Goal: Find specific page/section: Find specific page/section

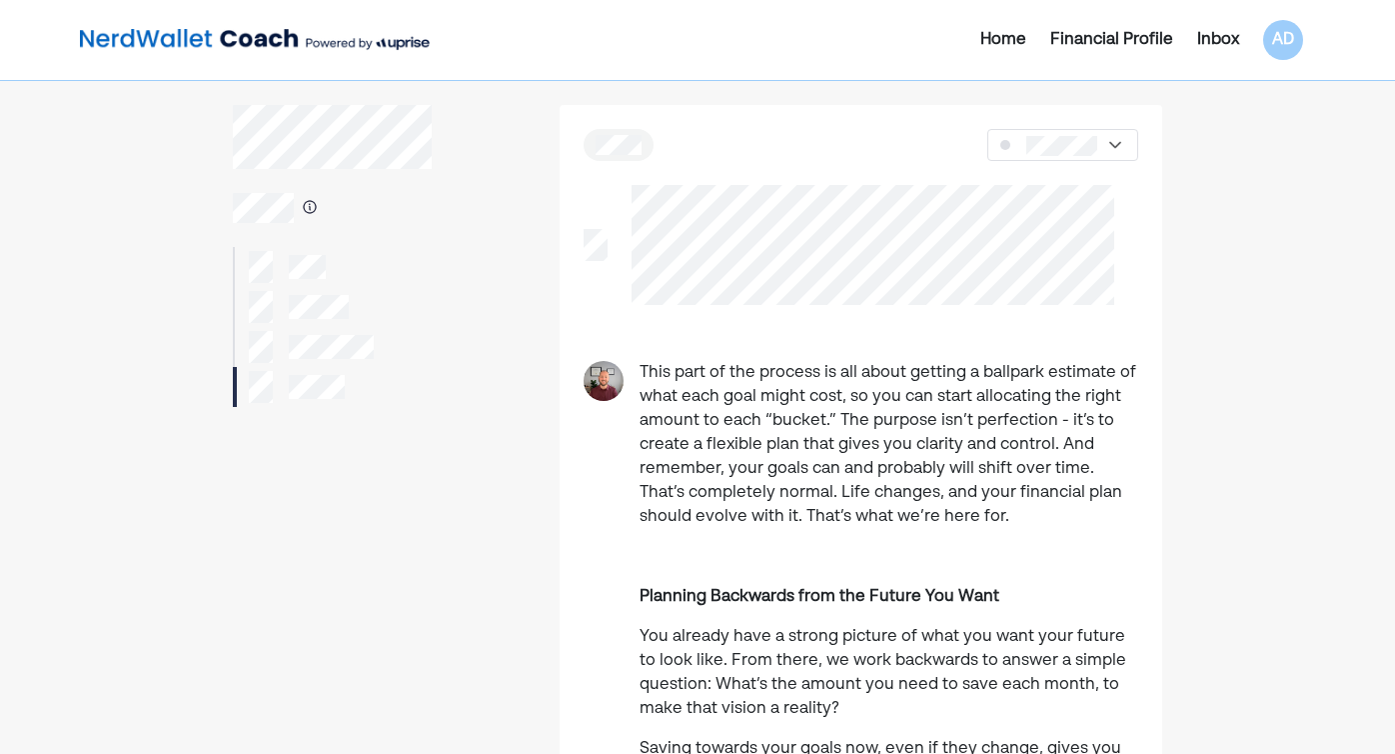
click at [1216, 41] on div "Inbox" at bounding box center [1218, 40] width 42 height 24
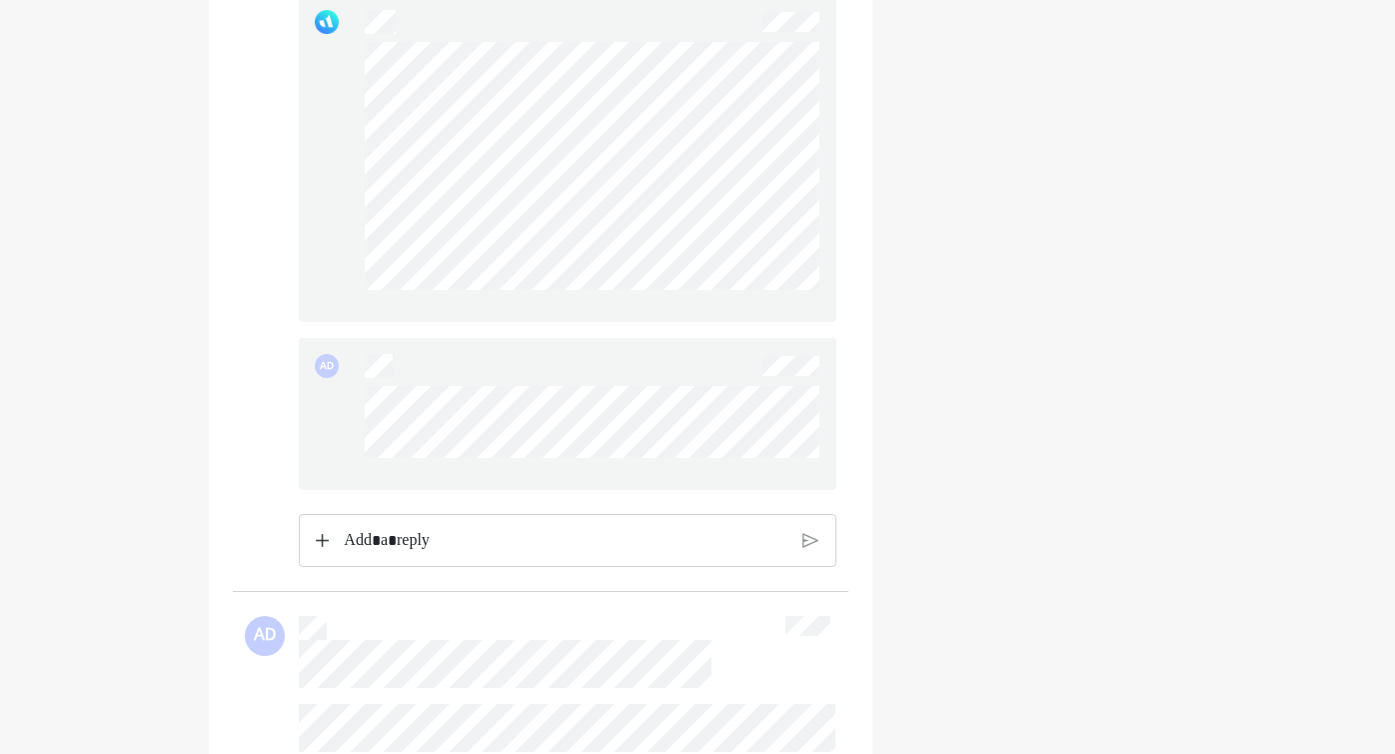
scroll to position [3671, 0]
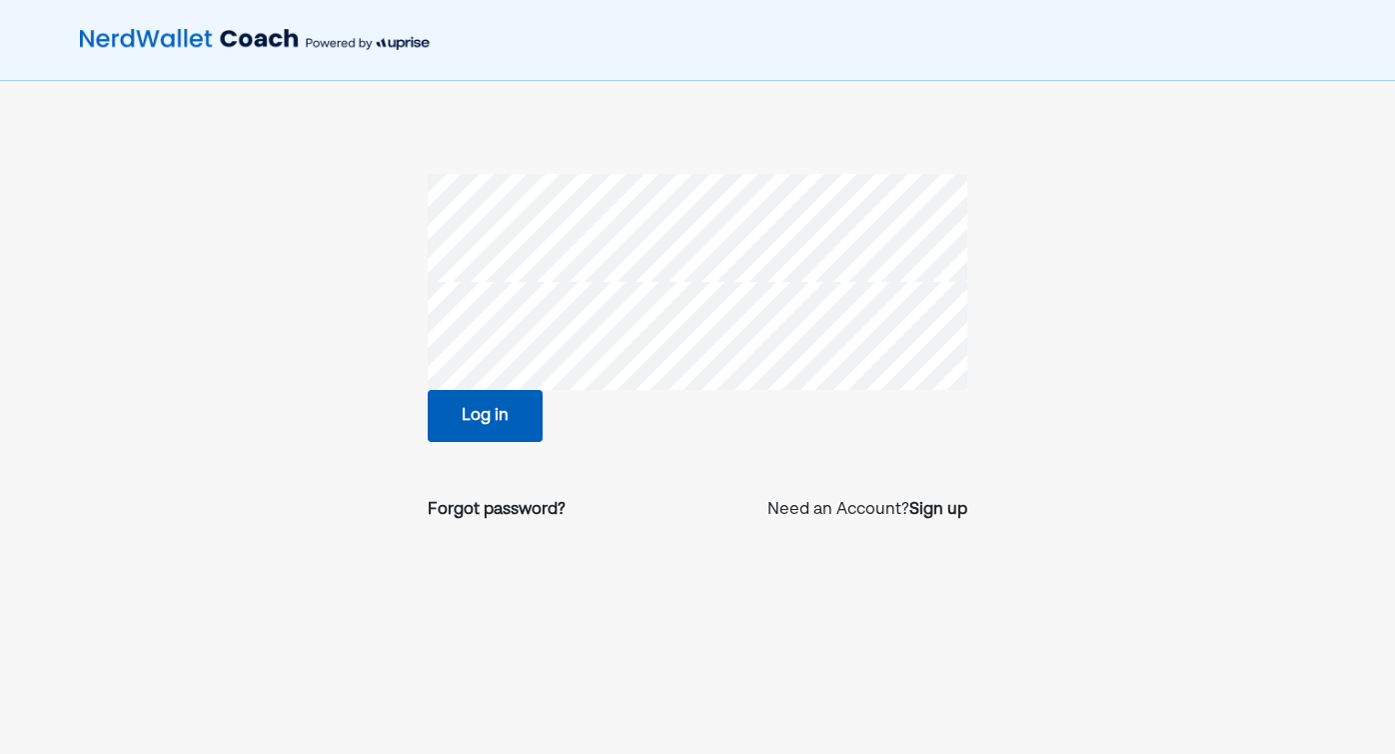
click at [493, 409] on button "Log in" at bounding box center [485, 416] width 115 height 52
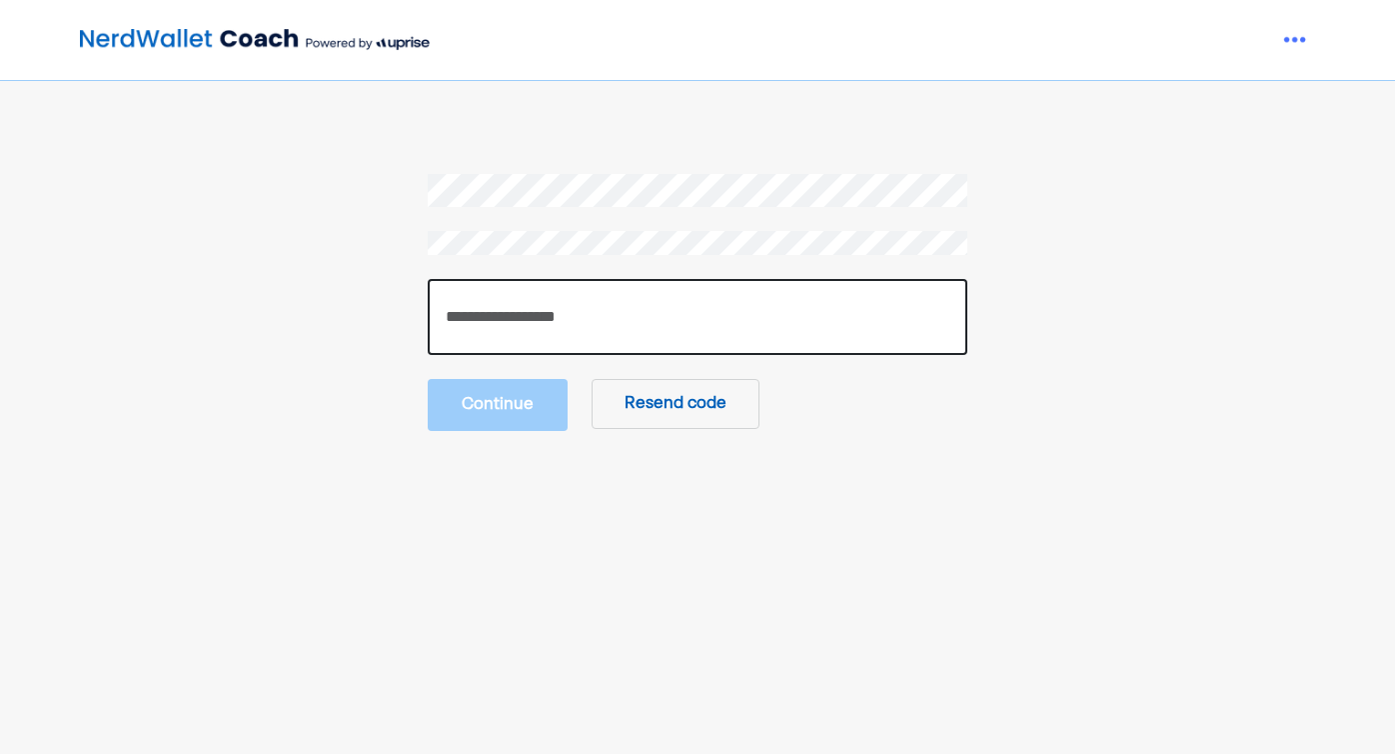
click at [583, 305] on input "number" at bounding box center [698, 317] width 540 height 76
paste input "******"
type input "******"
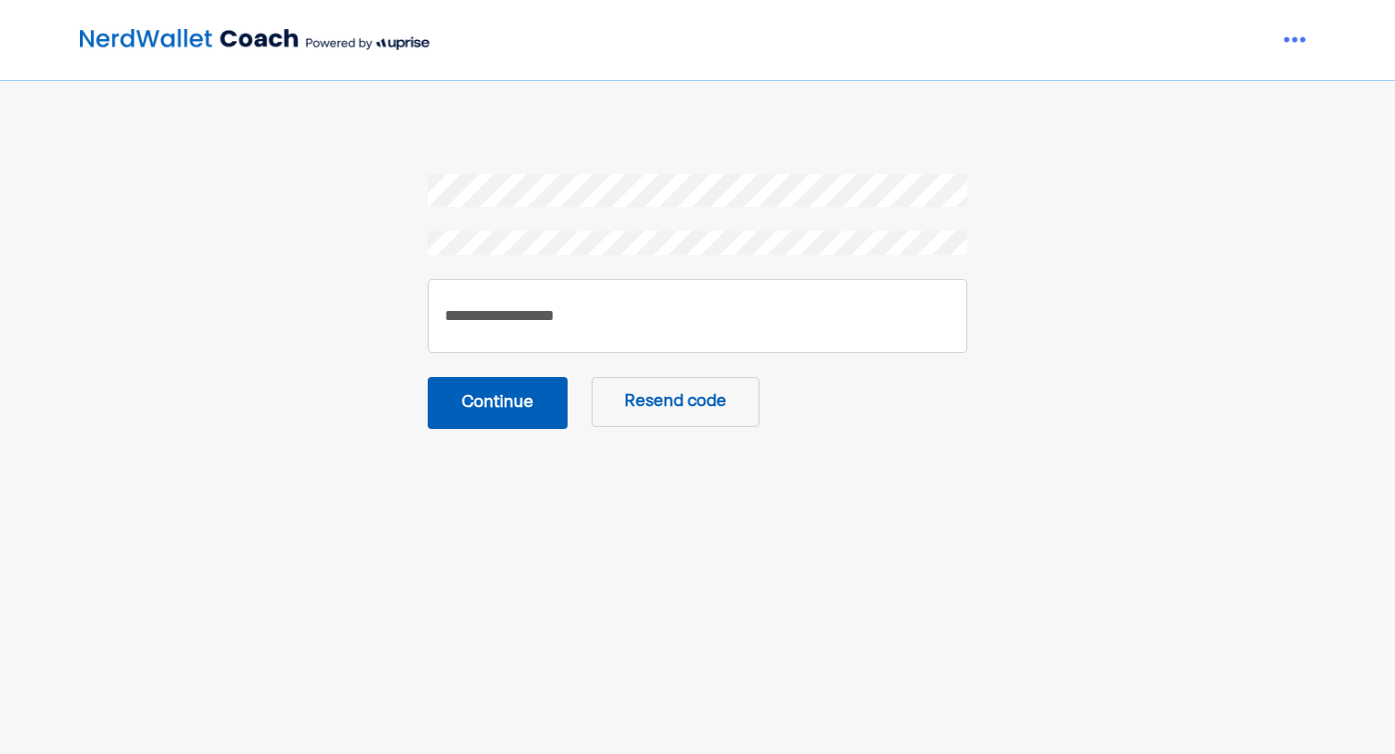
click at [449, 403] on button "Continue" at bounding box center [498, 403] width 140 height 52
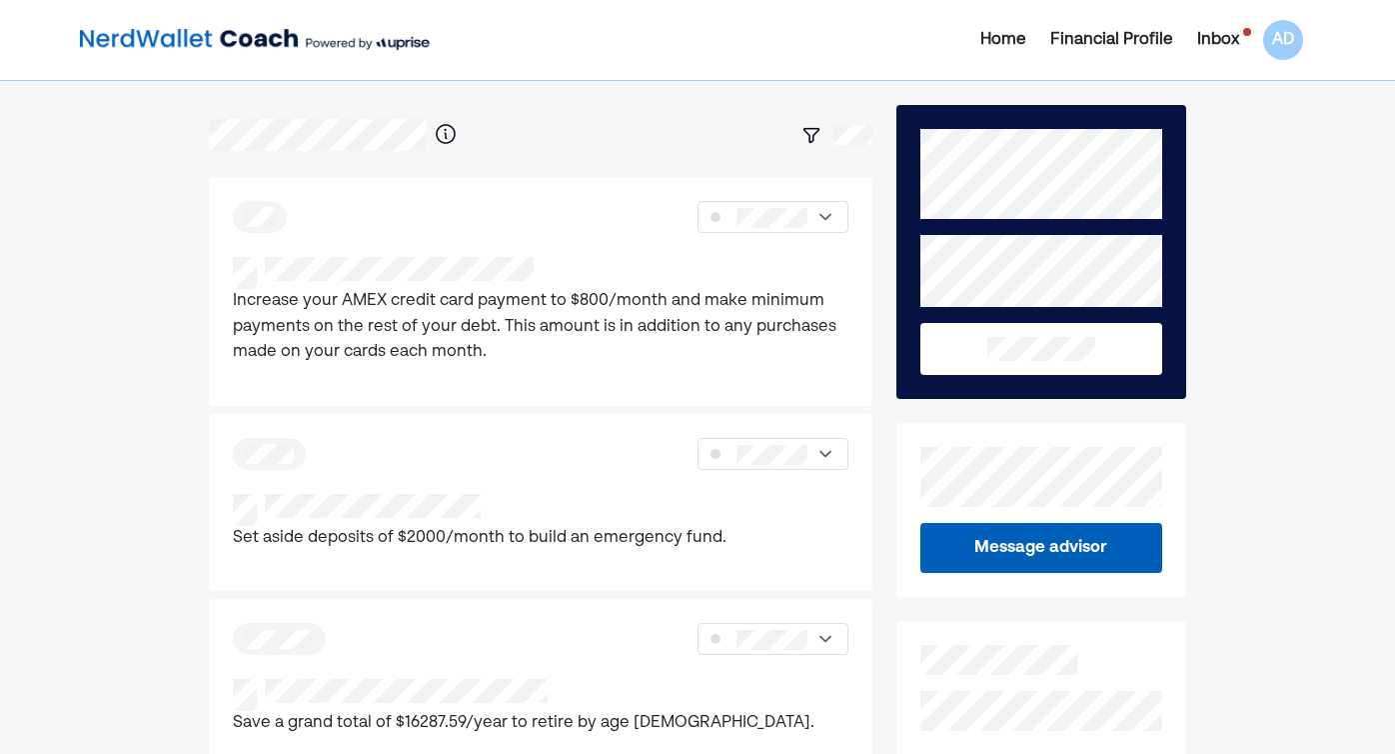
click at [1226, 34] on div "Inbox" at bounding box center [1218, 40] width 42 height 24
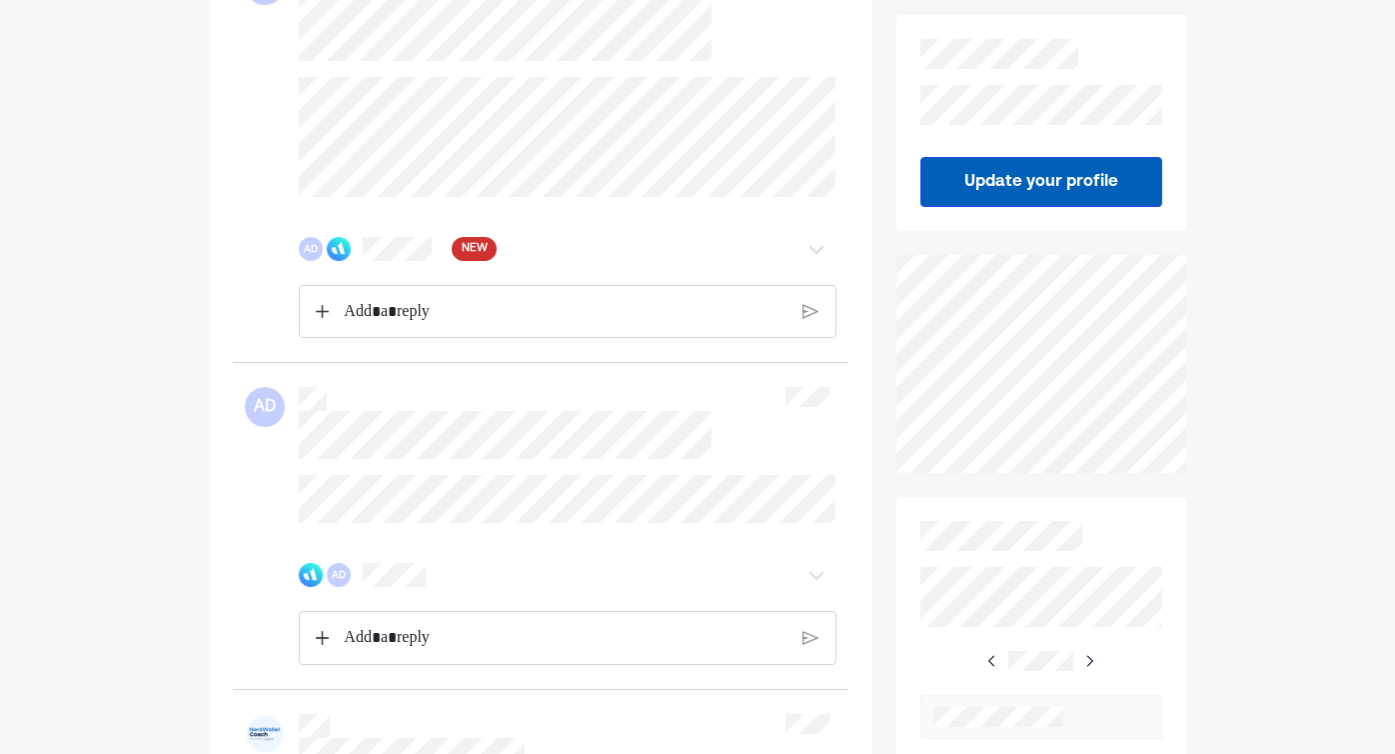
scroll to position [413, 0]
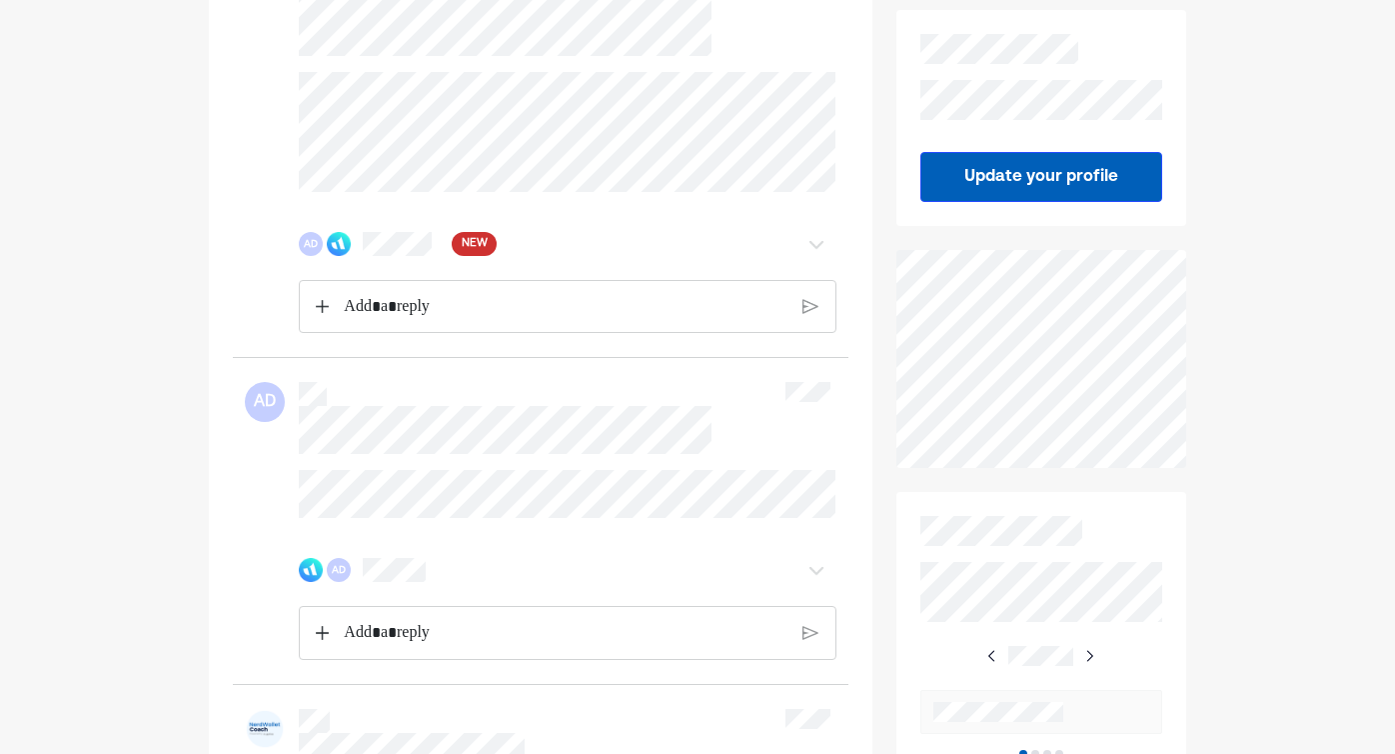
click at [472, 254] on span "NEW" at bounding box center [475, 244] width 26 height 20
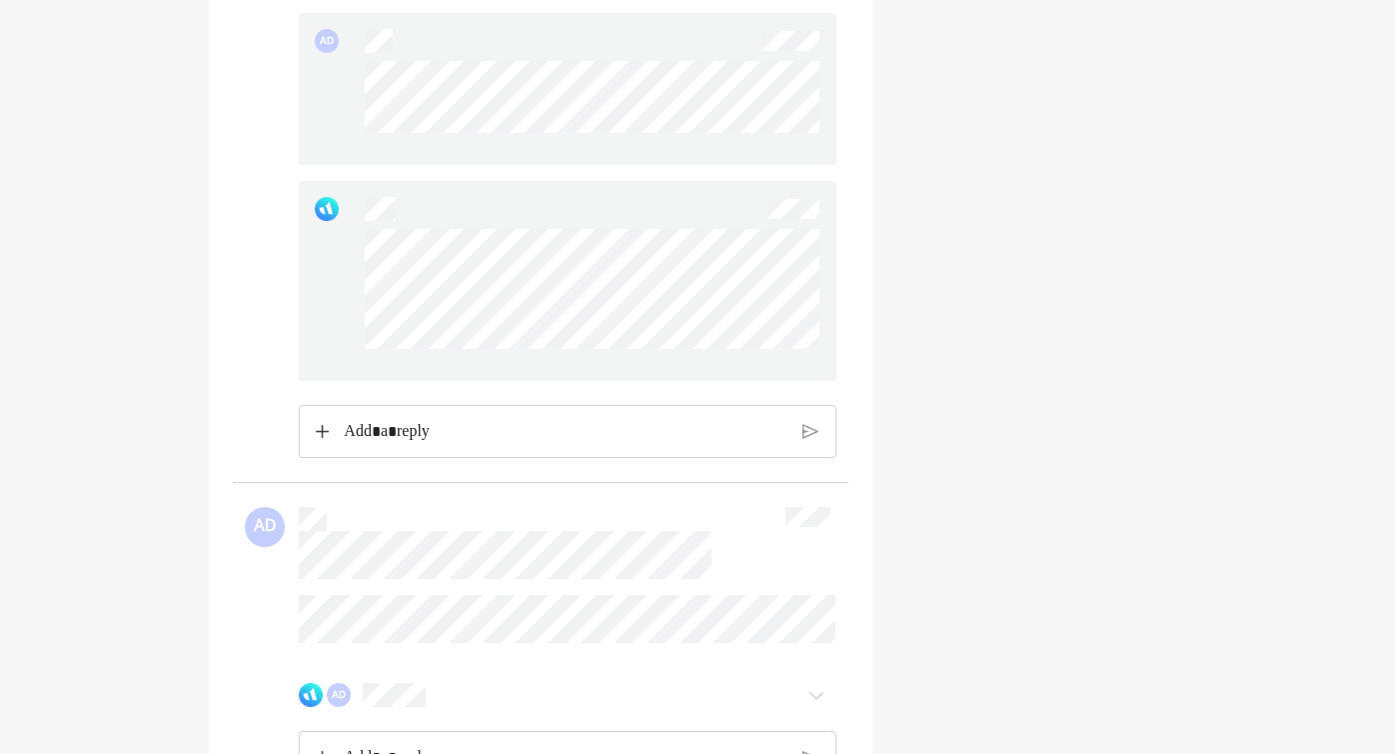
scroll to position [3987, 0]
